Goal: Information Seeking & Learning: Check status

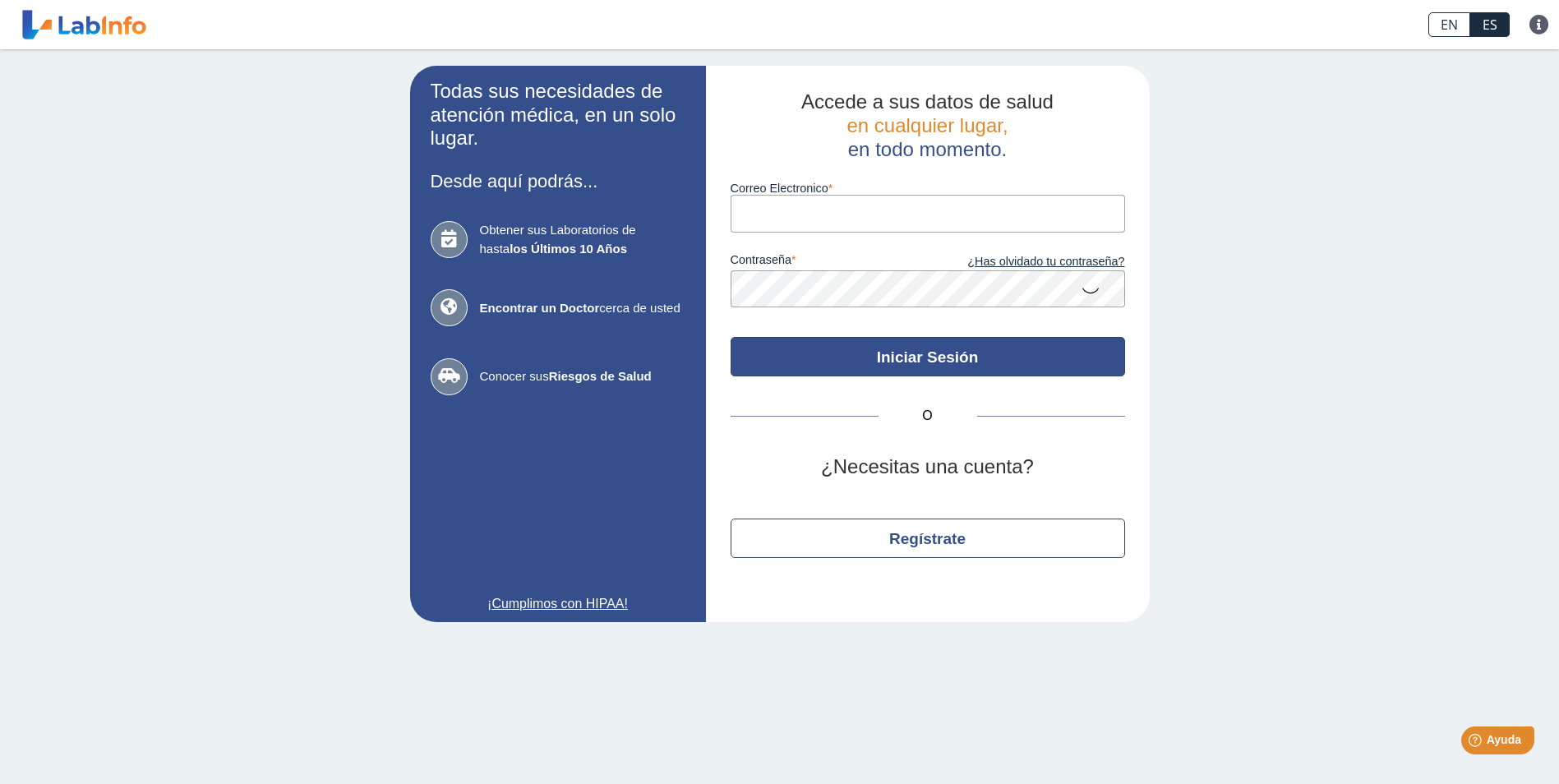
type input "[EMAIL_ADDRESS][DOMAIN_NAME]"
click at [934, 357] on button "Iniciar Sesión" at bounding box center [928, 357] width 394 height 40
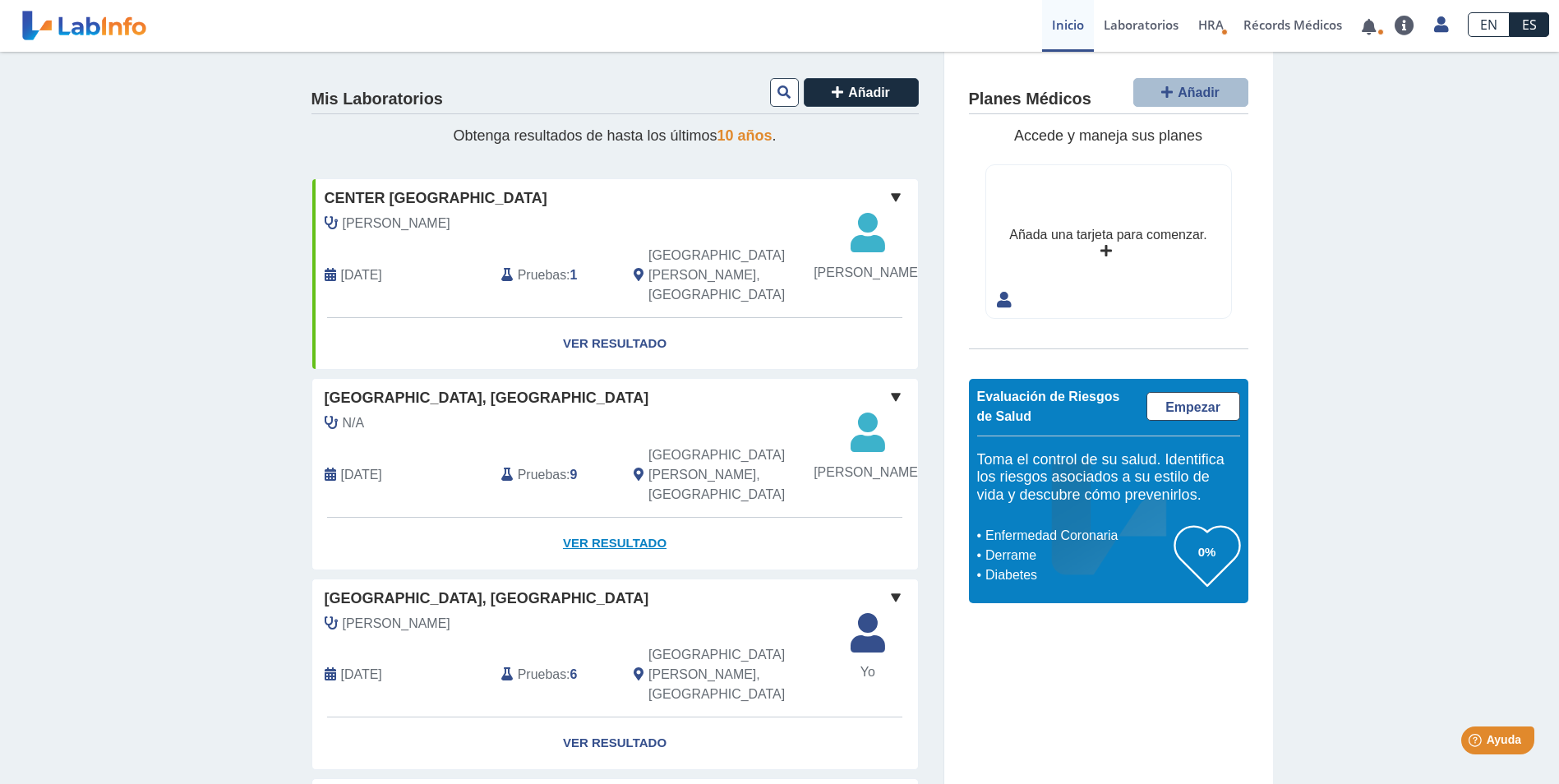
click at [619, 553] on link "Ver Resultado" at bounding box center [615, 543] width 606 height 52
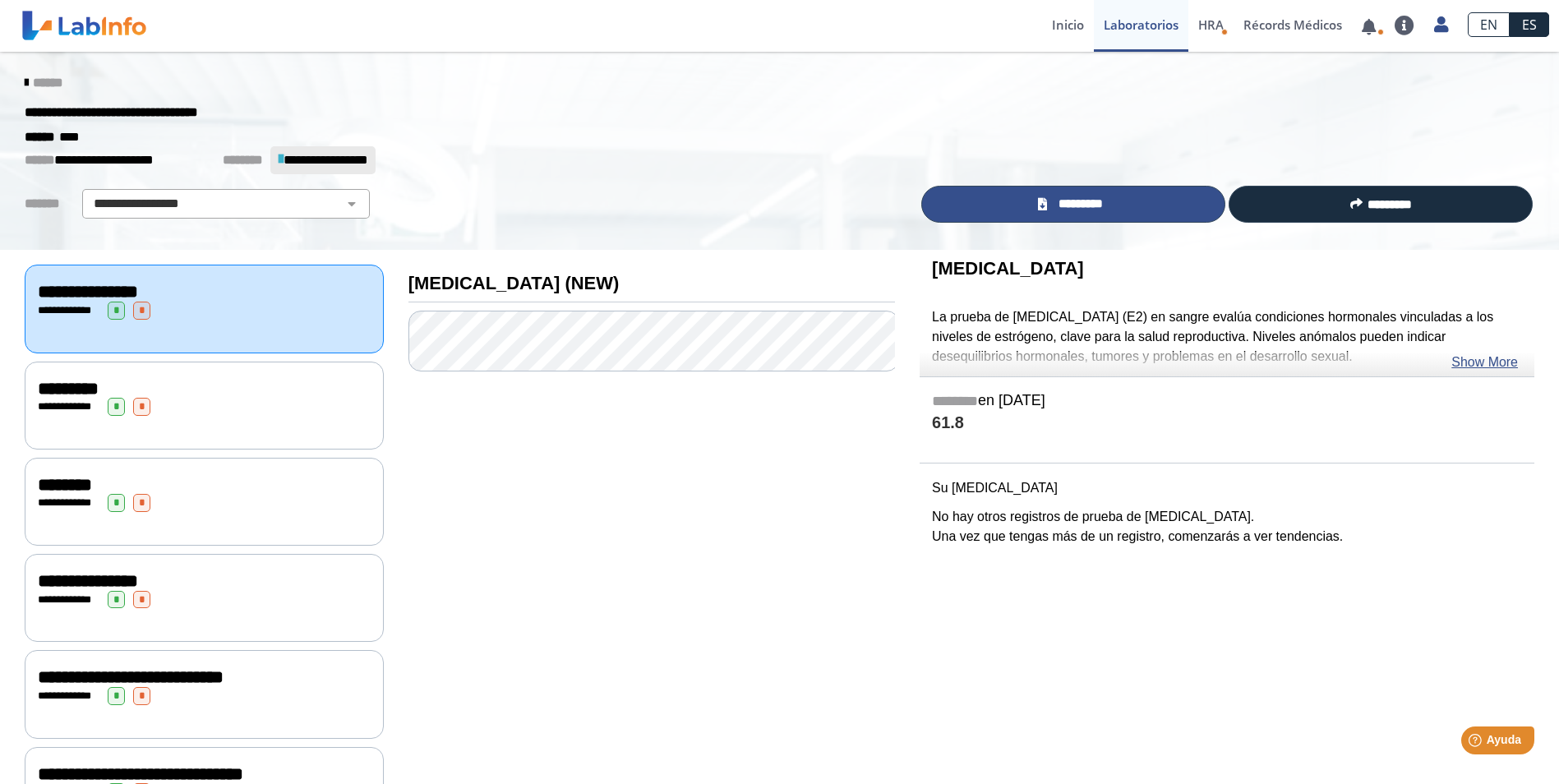
click at [1079, 213] on span "*********" at bounding box center [1080, 203] width 57 height 19
